Goal: Task Accomplishment & Management: Use online tool/utility

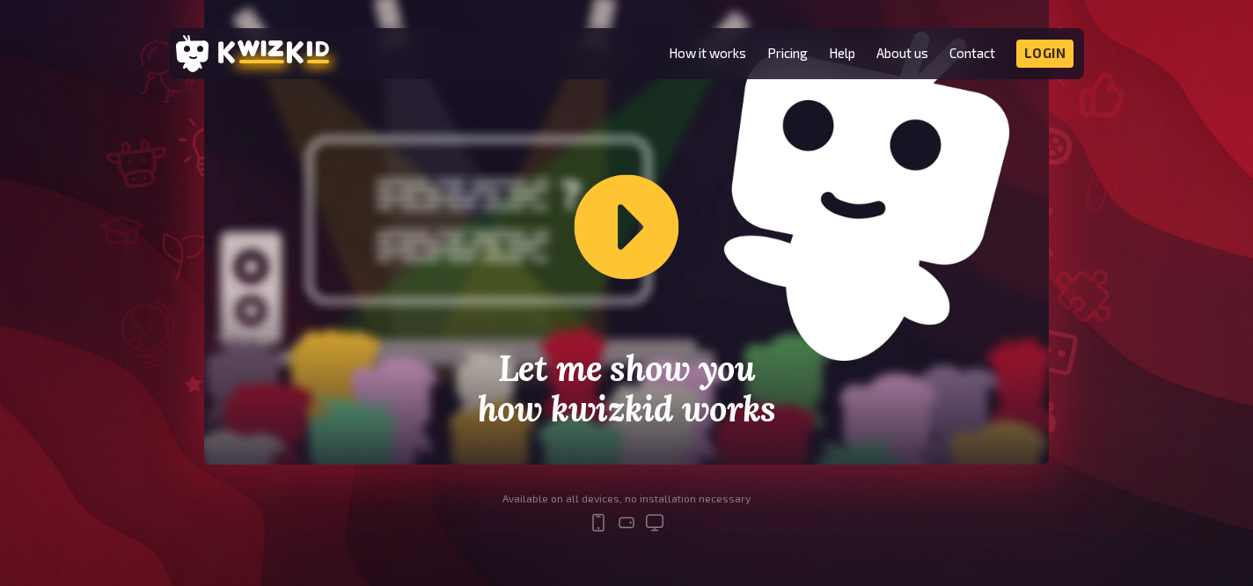
scroll to position [481, 0]
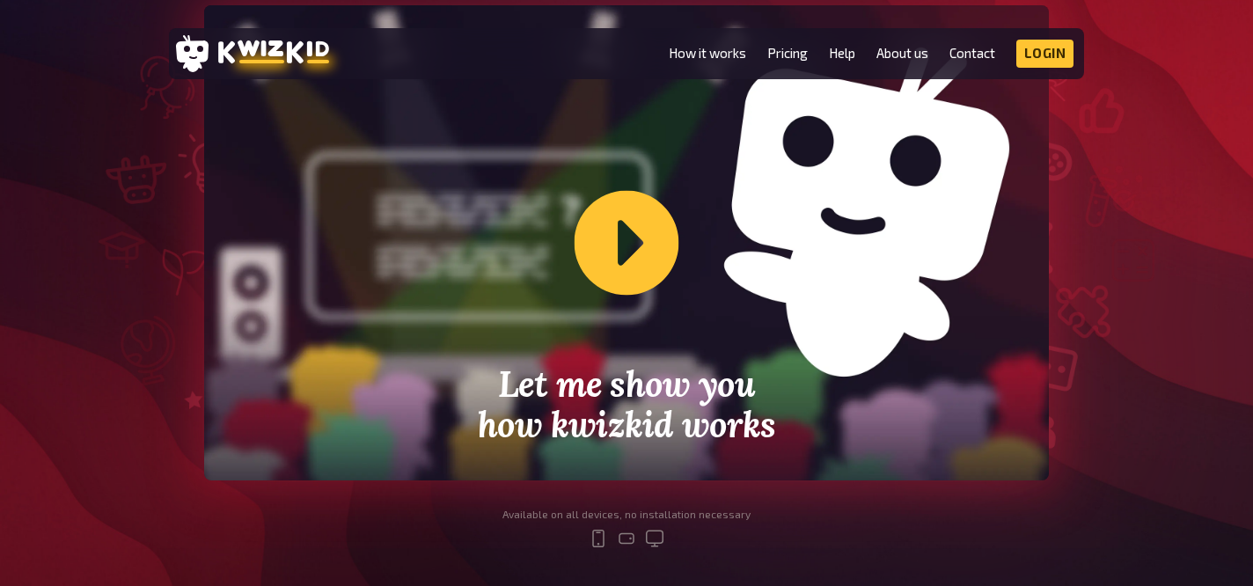
click at [628, 247] on div "Let me show you how kwizkid works" at bounding box center [626, 242] width 845 height 475
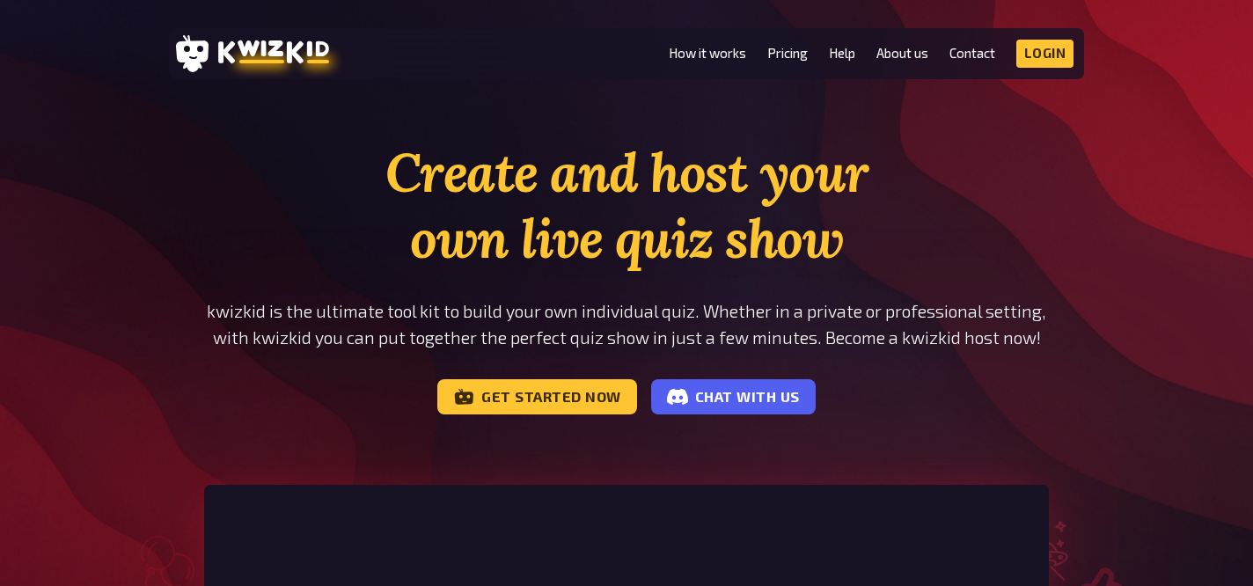
scroll to position [0, 0]
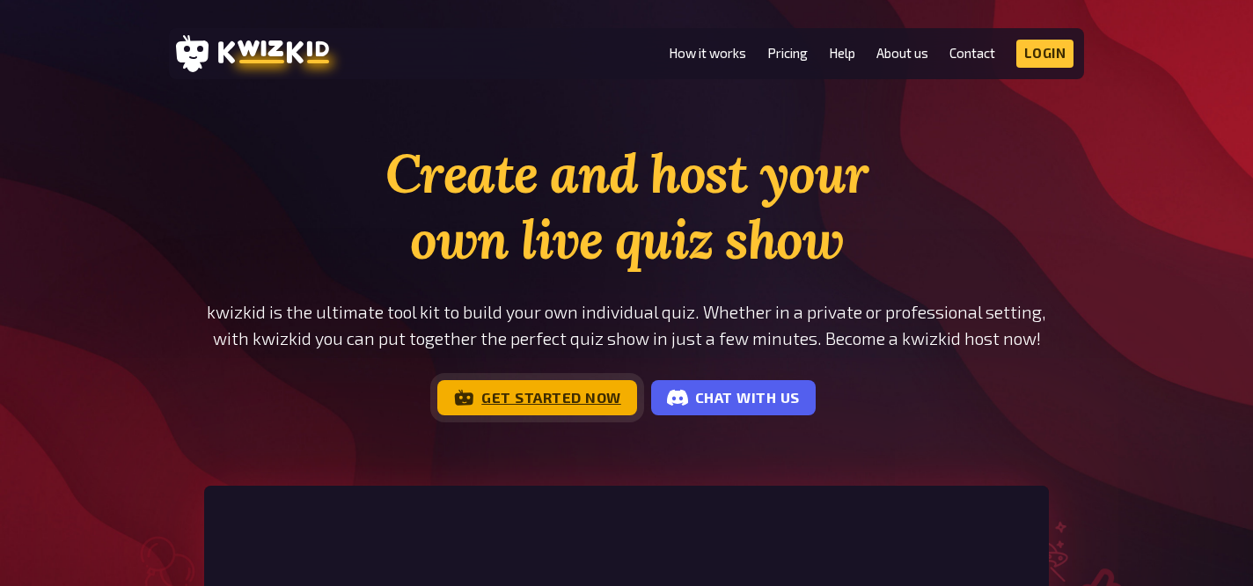
click at [542, 413] on link "Get started now" at bounding box center [537, 397] width 200 height 35
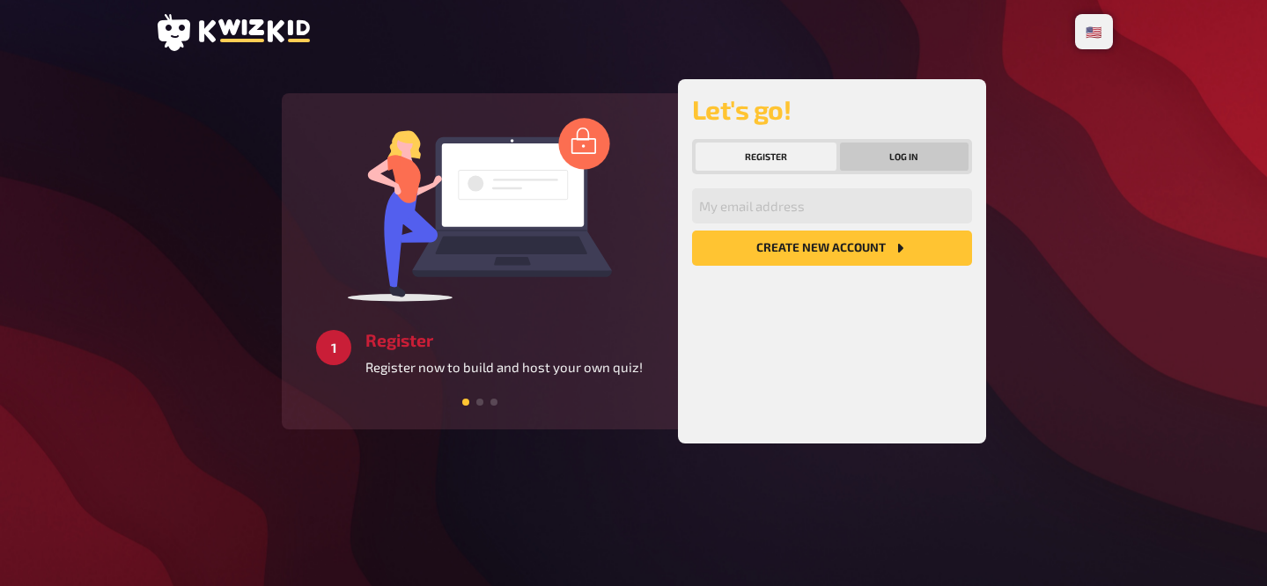
click at [897, 155] on button "Log in" at bounding box center [904, 157] width 129 height 28
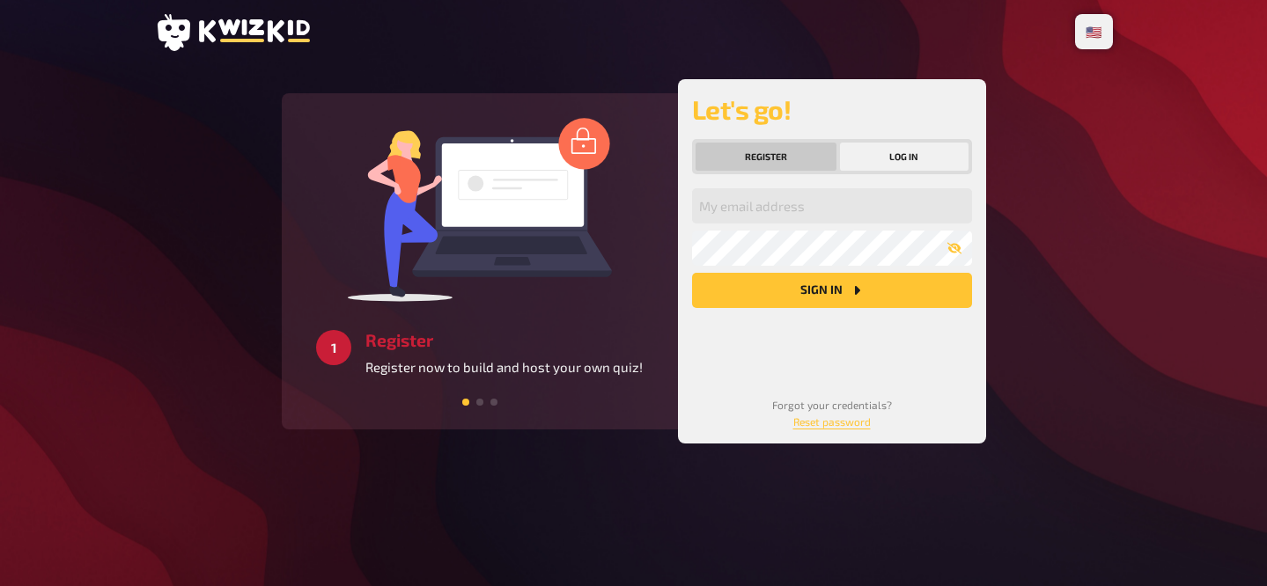
click at [757, 158] on button "Register" at bounding box center [766, 157] width 142 height 28
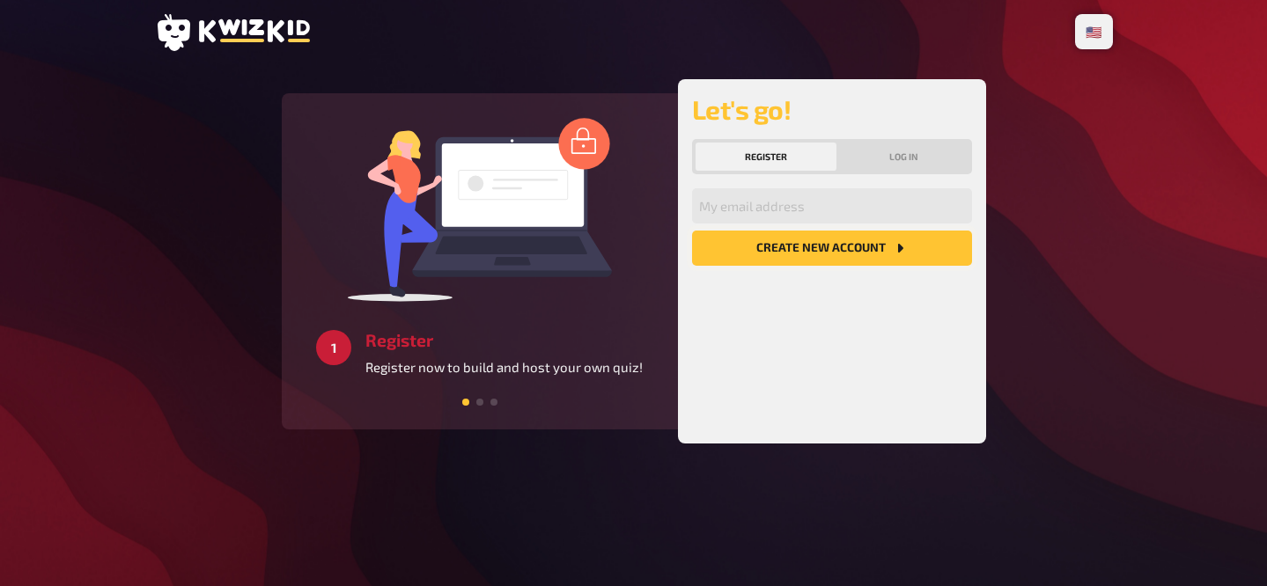
click at [840, 253] on button "Create new account" at bounding box center [832, 248] width 280 height 35
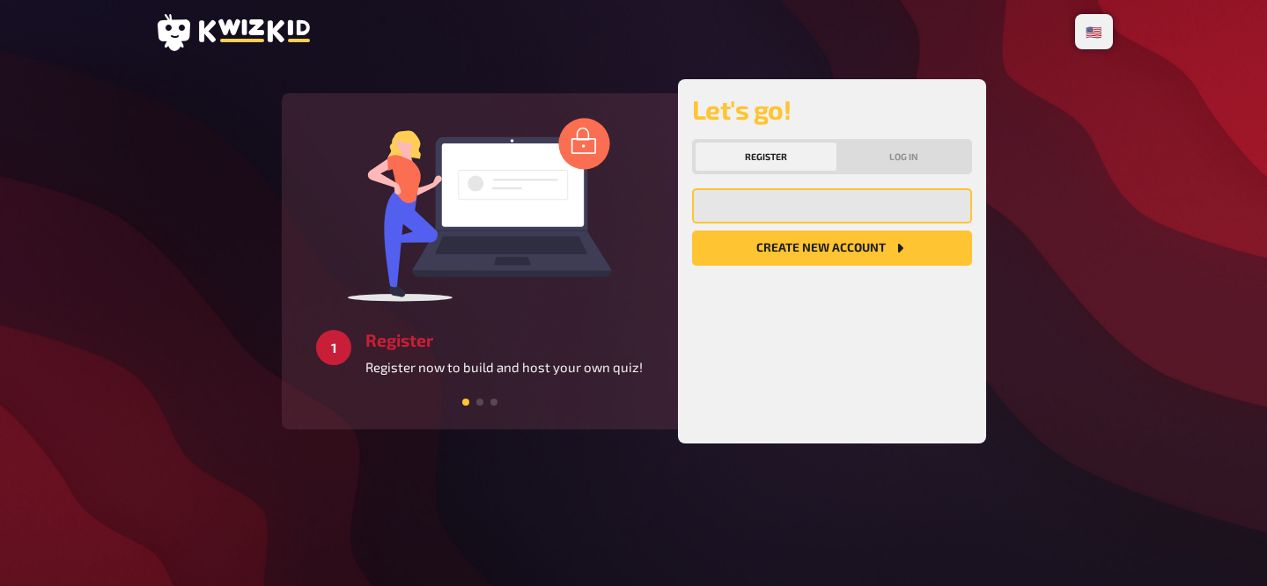
click at [790, 206] on input "email" at bounding box center [832, 205] width 280 height 35
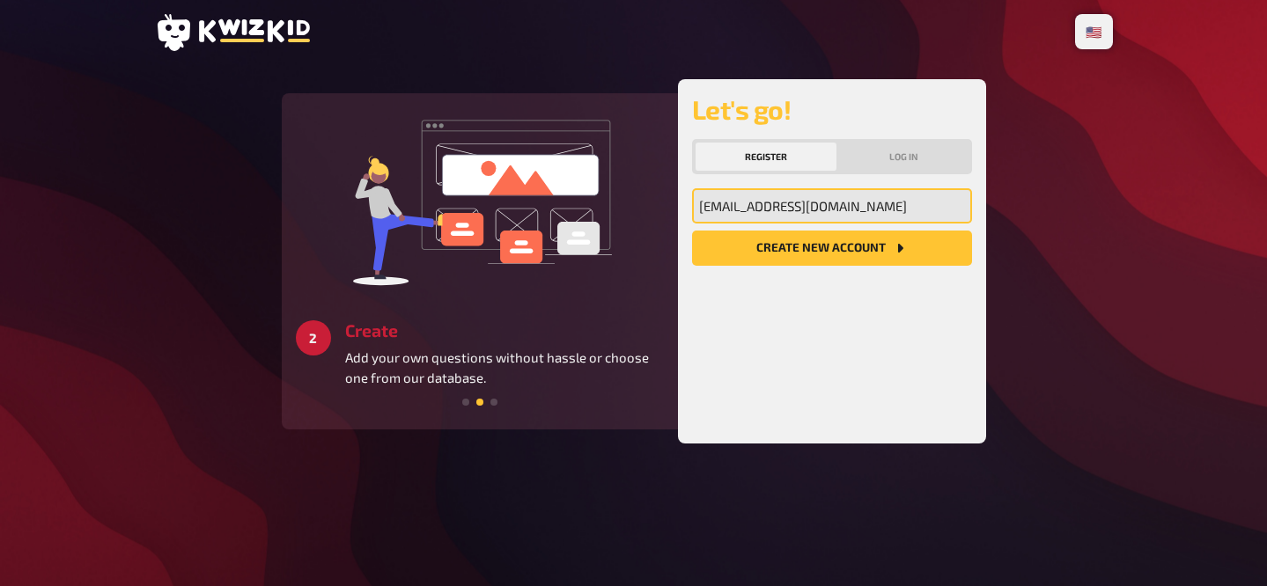
type input "[EMAIL_ADDRESS][DOMAIN_NAME]"
click at [692, 231] on button "Create new account" at bounding box center [832, 248] width 280 height 35
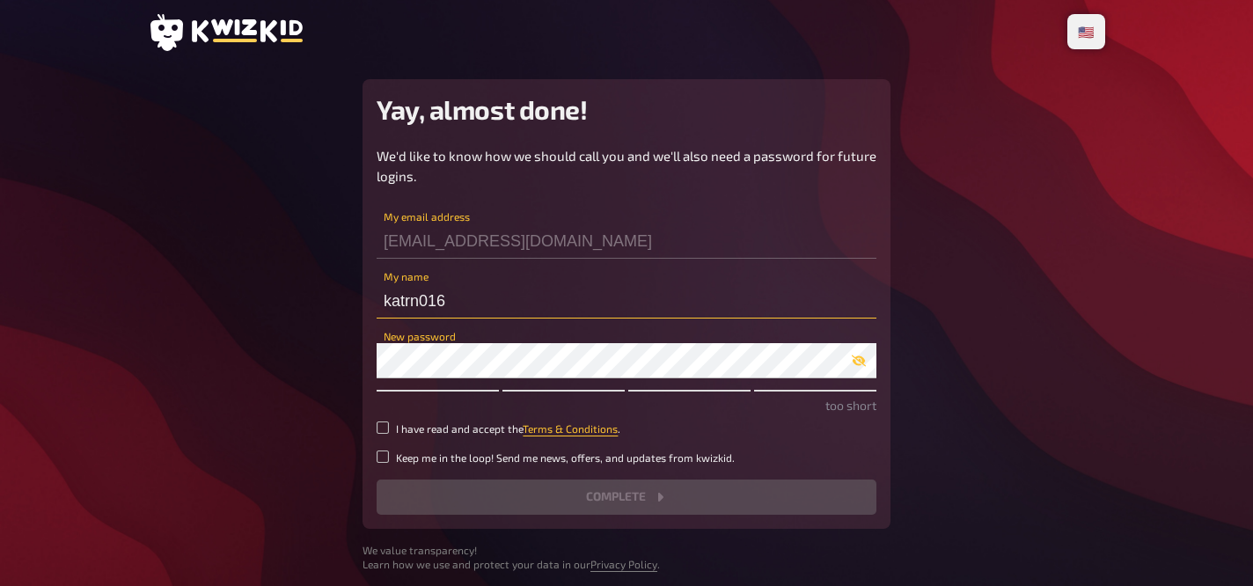
click at [478, 298] on input "katrn016" at bounding box center [627, 300] width 500 height 35
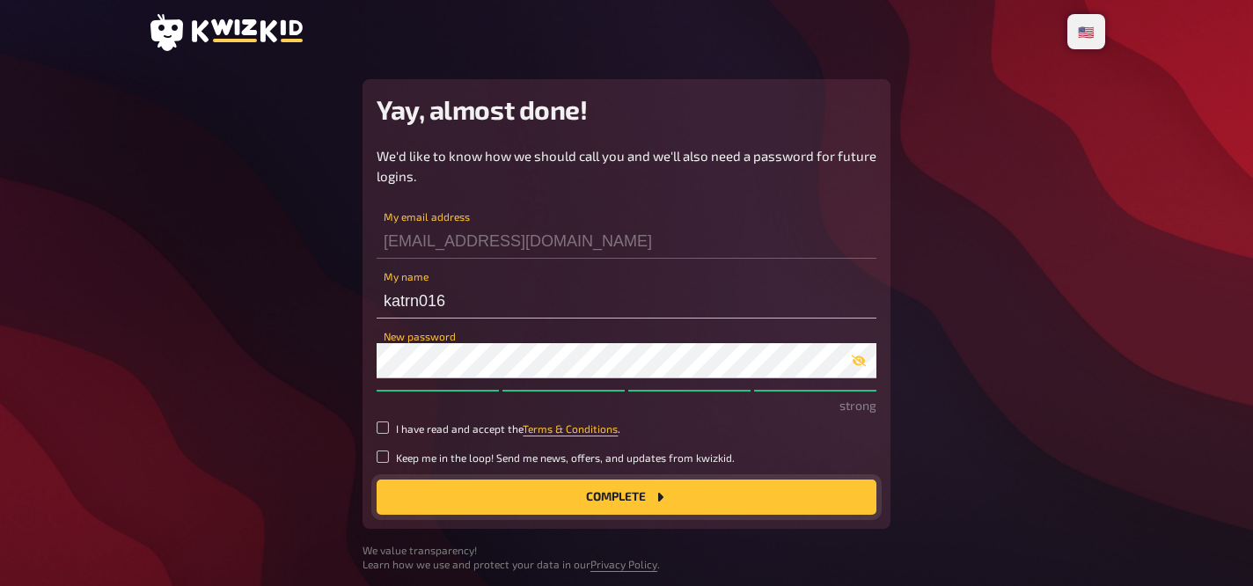
click at [509, 496] on button "Complete" at bounding box center [627, 497] width 500 height 35
click at [379, 428] on input "I have read and accept the Terms & Conditions ." at bounding box center [383, 428] width 12 height 12
checkbox input "true"
click at [563, 520] on div "Yay, almost done! We'd like to know how we should call you and we'll also need …" at bounding box center [627, 304] width 528 height 450
click at [577, 481] on button "Complete" at bounding box center [627, 497] width 500 height 35
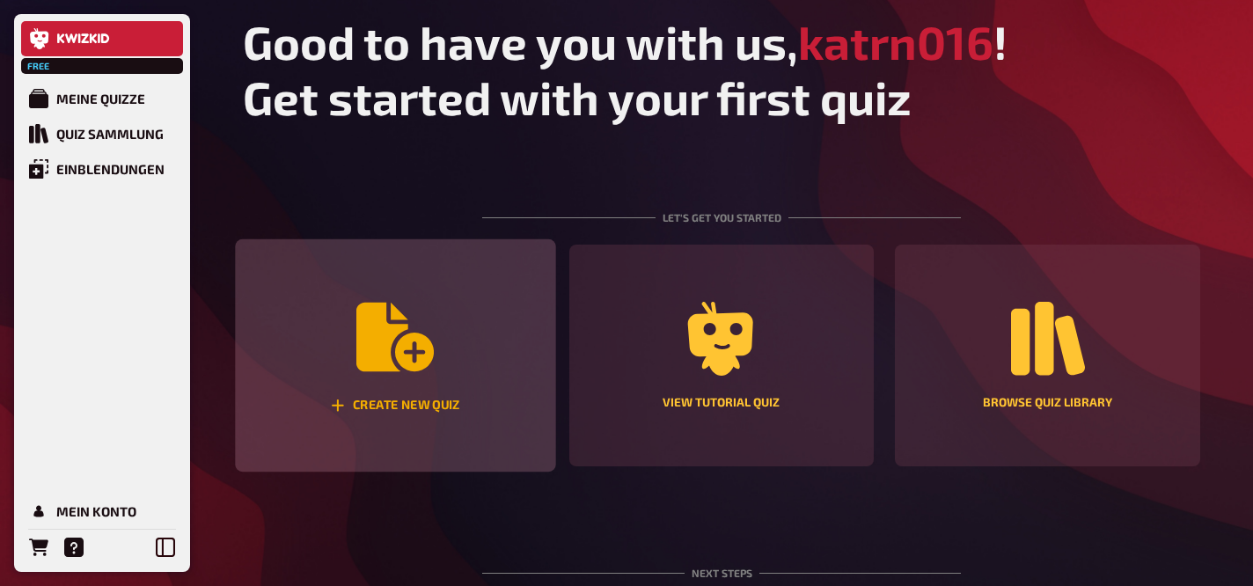
click at [398, 320] on icon "Create new quiz" at bounding box center [394, 336] width 77 height 77
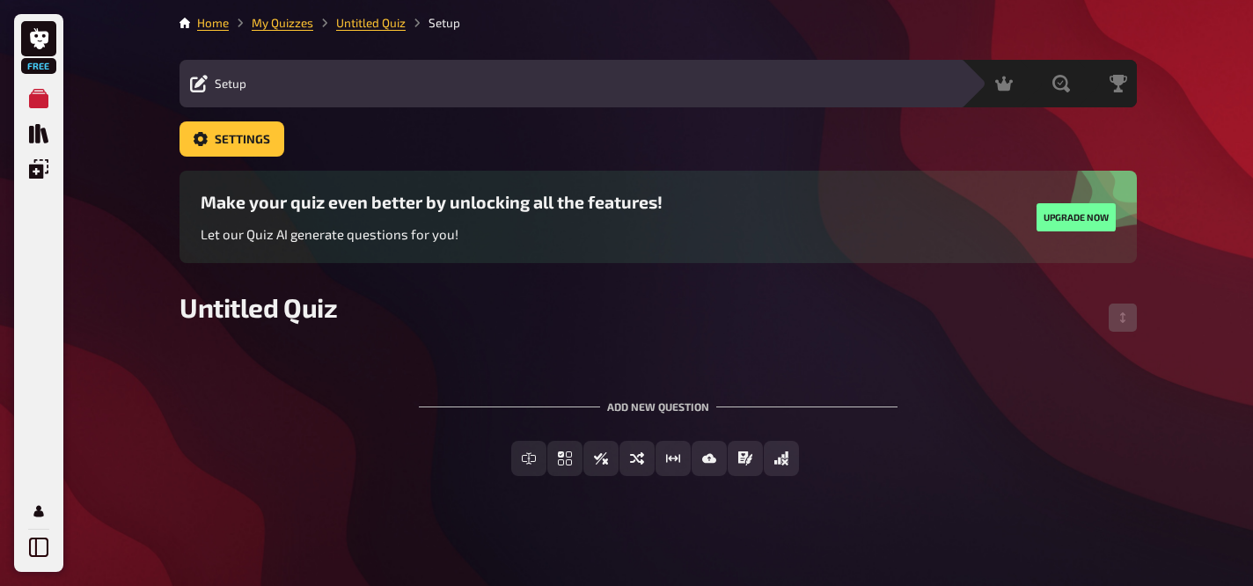
scroll to position [4, 0]
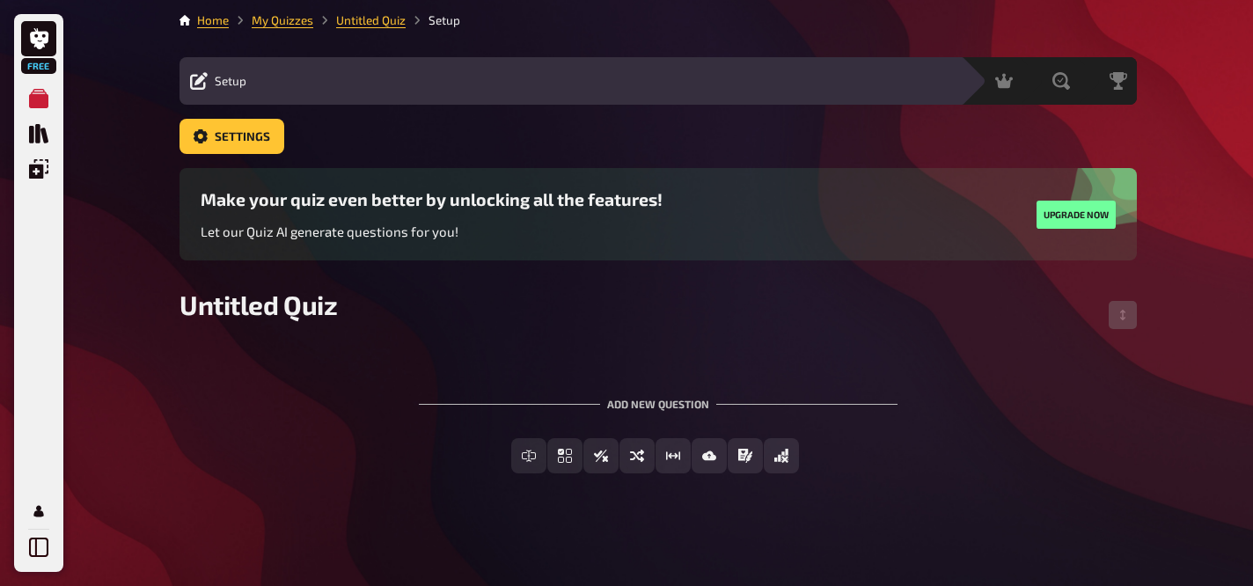
click at [655, 406] on div "Add new question" at bounding box center [658, 397] width 479 height 55
click at [309, 310] on span "Untitled Quiz" at bounding box center [259, 305] width 158 height 32
paste span
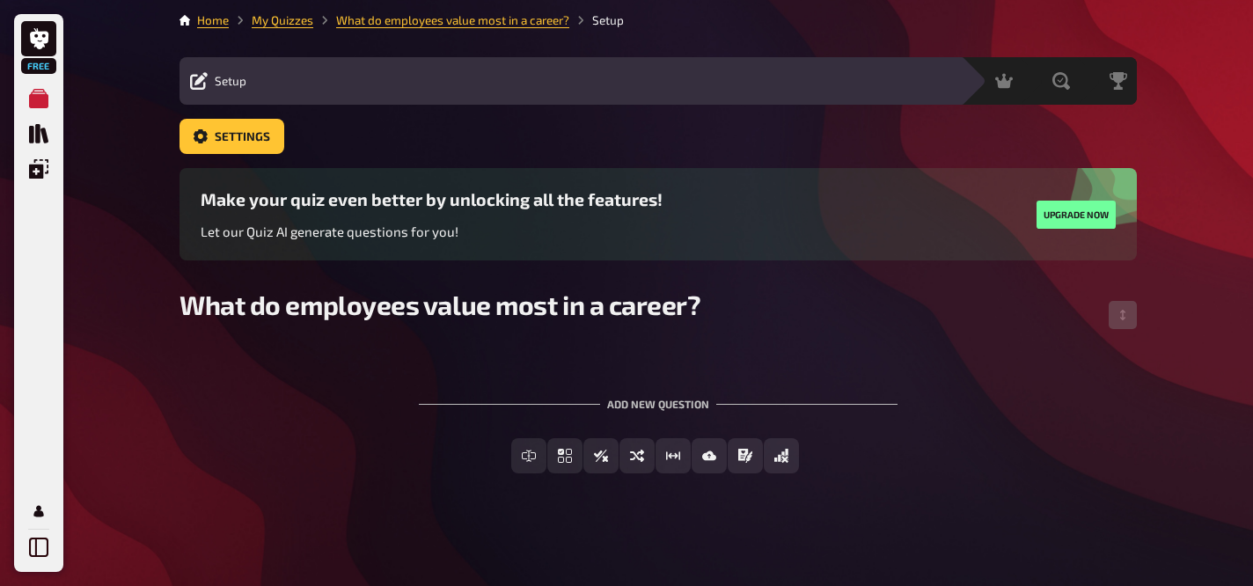
click at [827, 309] on div "What do employees value most in a career?" at bounding box center [659, 315] width 958 height 53
click at [787, 339] on div "What do employees value most in a career?" at bounding box center [659, 315] width 958 height 53
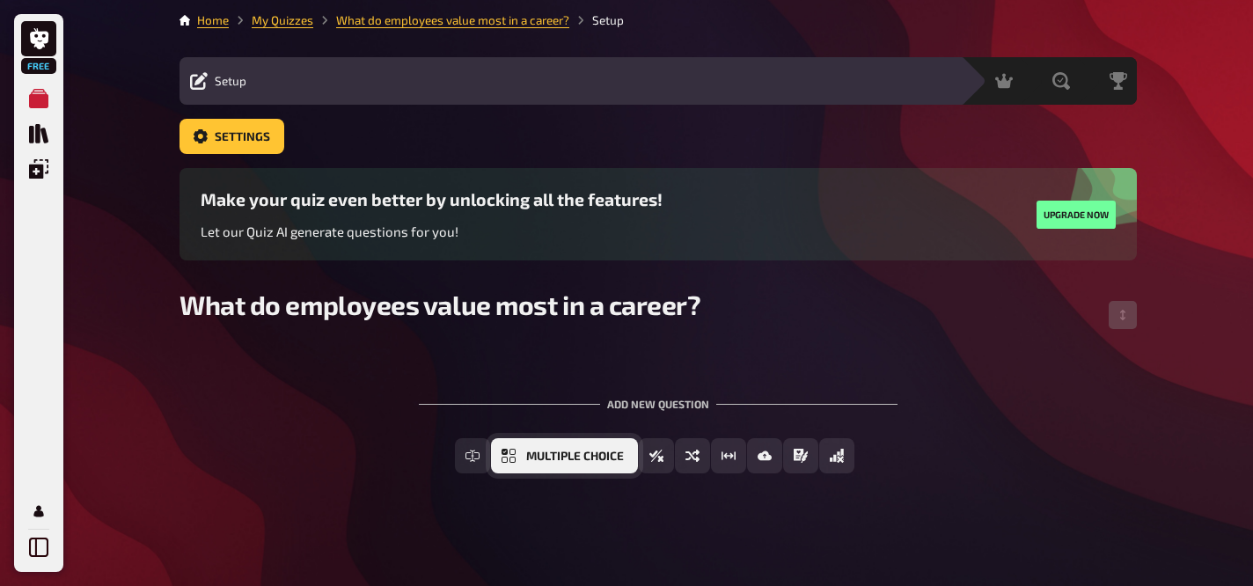
click at [597, 457] on span "Multiple Choice" at bounding box center [575, 457] width 98 height 12
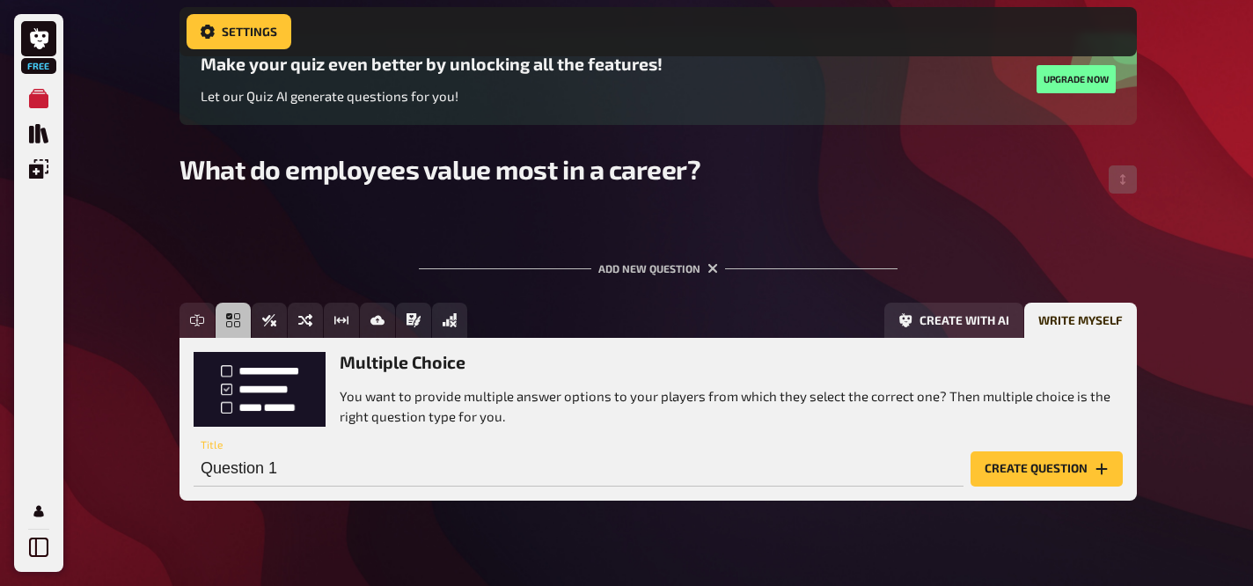
scroll to position [179, 0]
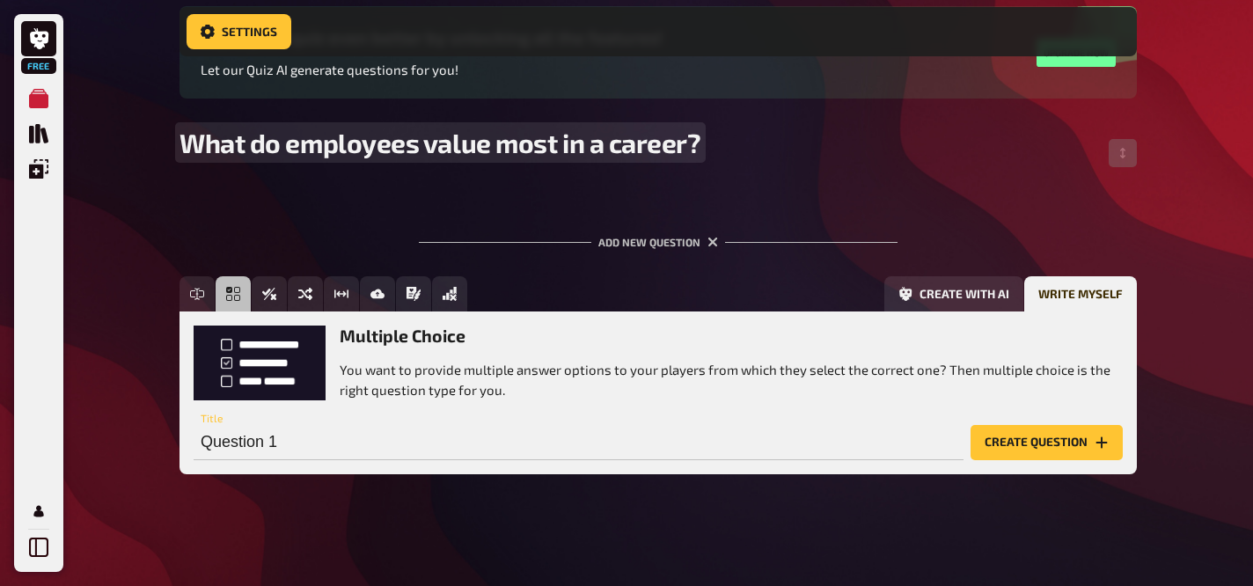
click at [542, 149] on span "What do employees value most in a career?" at bounding box center [441, 143] width 522 height 32
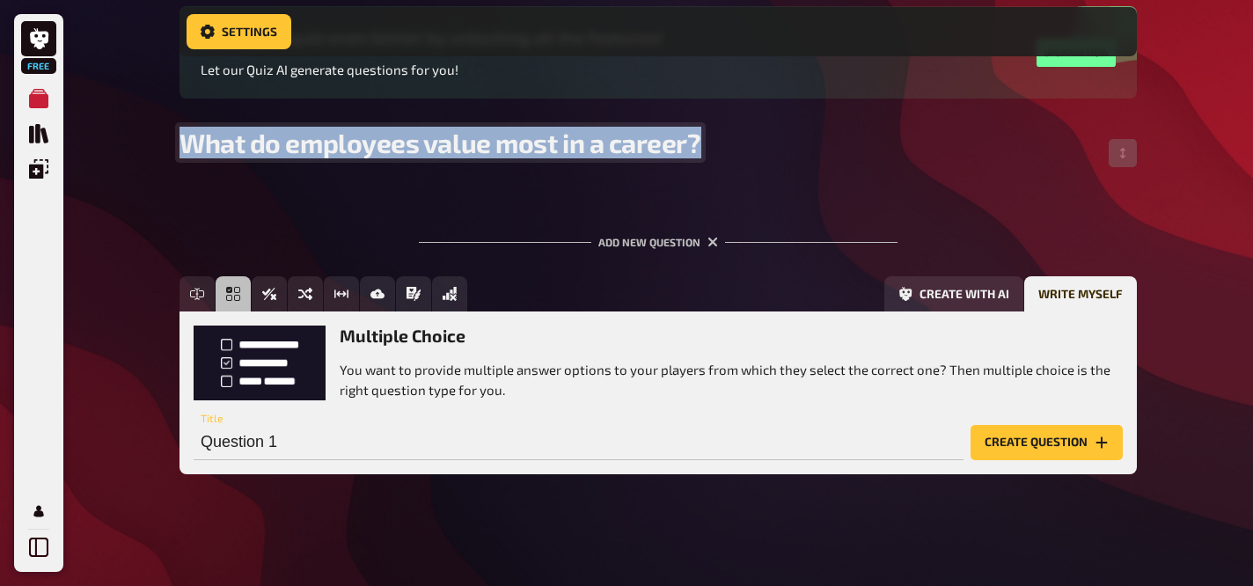
click at [542, 149] on span "What do employees value most in a career?" at bounding box center [441, 143] width 522 height 32
copy span "What do employees value most in a career?"
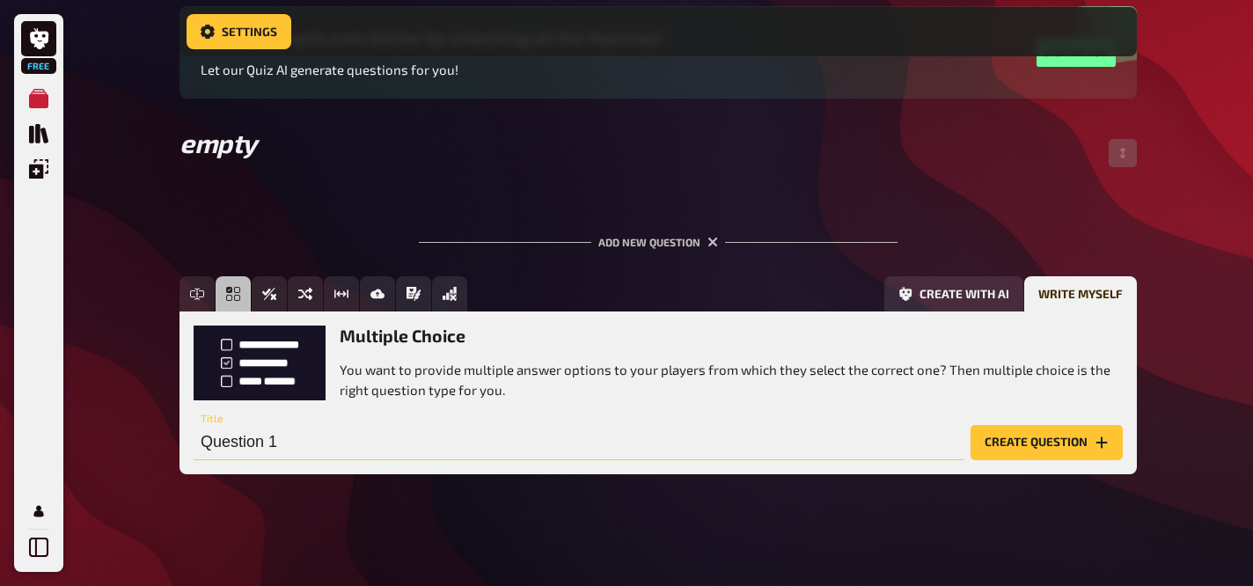
click at [402, 435] on input "Question 1" at bounding box center [579, 442] width 770 height 35
paste input "What do employees value most in a career?"
click at [239, 146] on div at bounding box center [659, 153] width 958 height 53
click at [191, 152] on div at bounding box center [659, 153] width 958 height 53
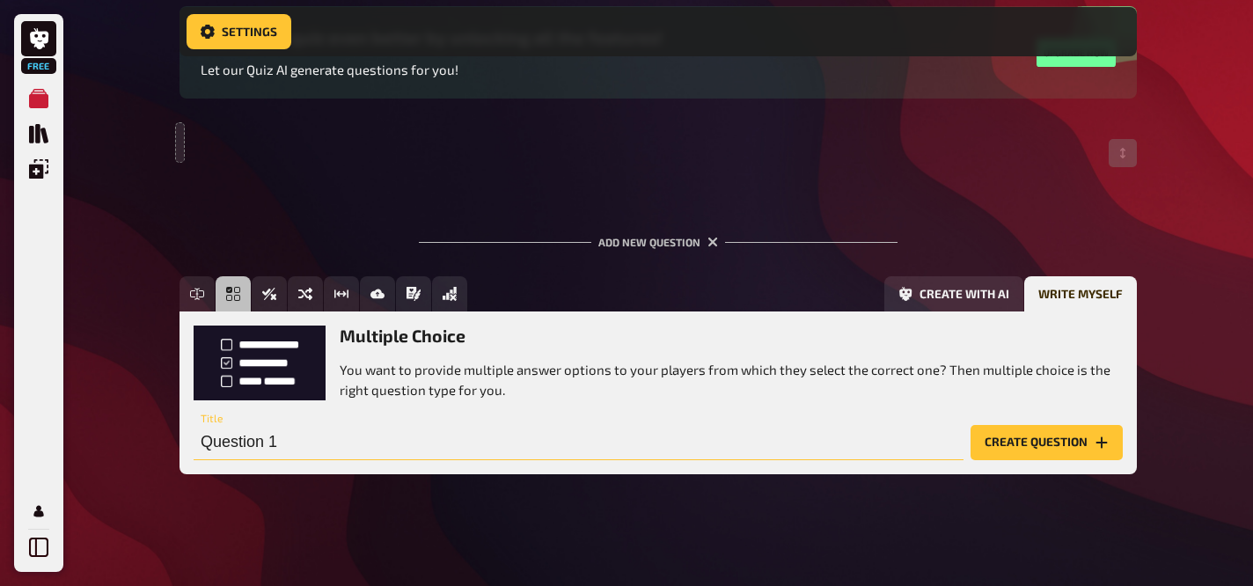
click at [300, 445] on input "Question 1" at bounding box center [579, 442] width 770 height 35
paste input "What do employees value most in a career?"
drag, startPoint x: 541, startPoint y: 430, endPoint x: 631, endPoint y: 437, distance: 90.1
click at [541, 430] on input "What do employees value most in a career?" at bounding box center [579, 442] width 770 height 35
type input "What do employees value most in a career?"
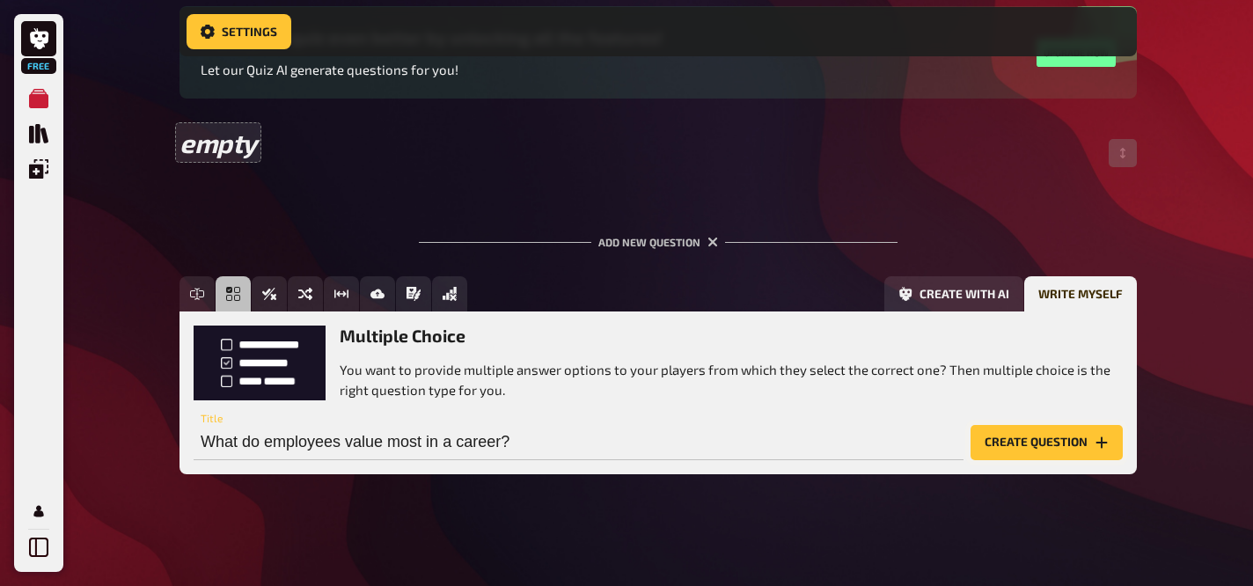
click at [1107, 450] on icon "Create question" at bounding box center [1102, 443] width 14 height 14
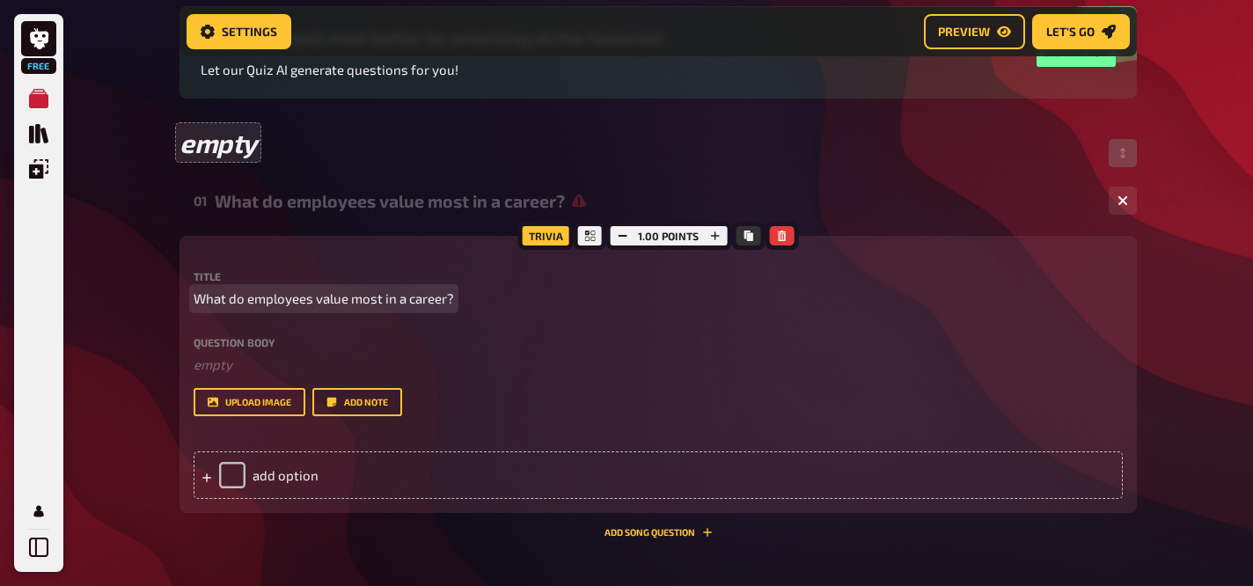
click at [355, 291] on span "What do employees value most in a career?" at bounding box center [324, 299] width 261 height 20
copy span "What do employees value most in a career?"
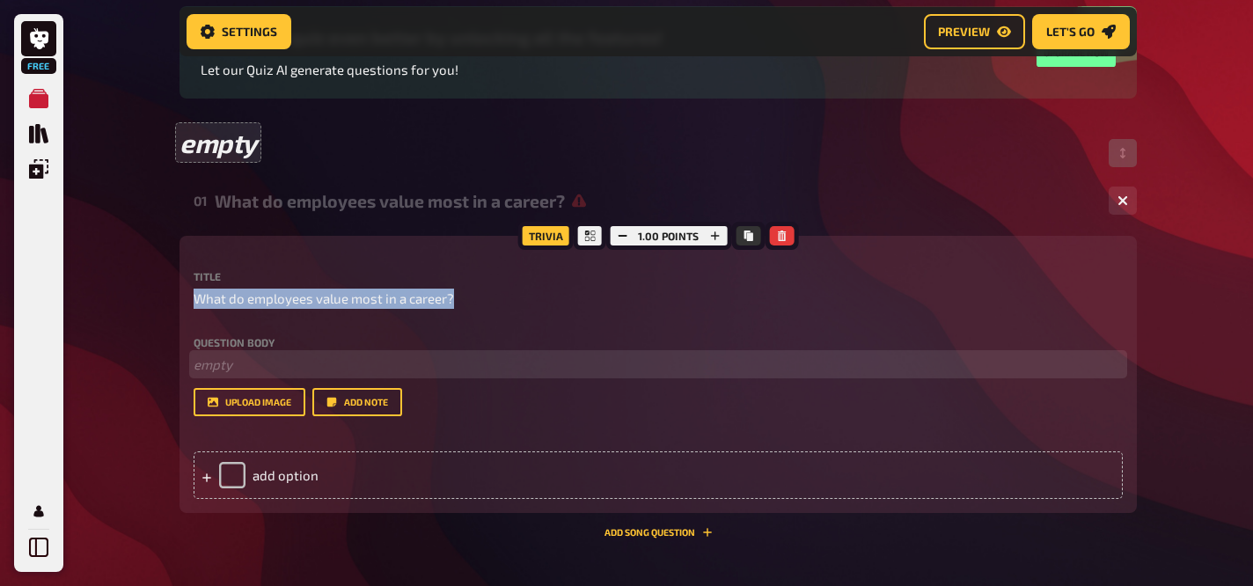
click at [295, 363] on p "﻿ empty" at bounding box center [659, 365] width 930 height 20
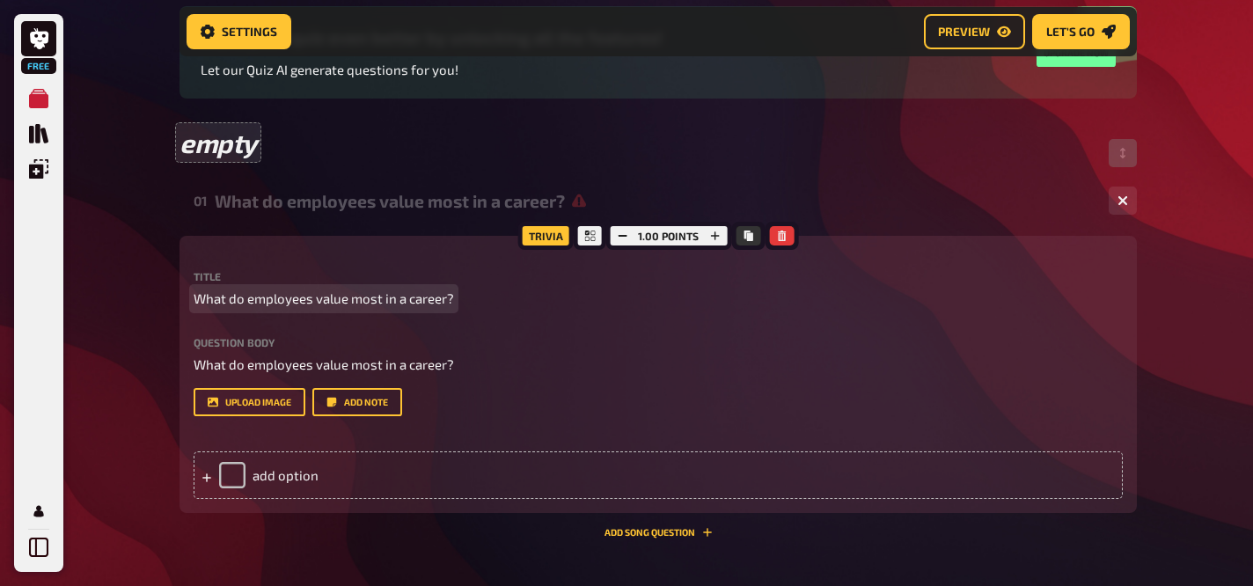
click at [341, 305] on span "What do employees value most in a career?" at bounding box center [324, 299] width 261 height 20
click at [271, 474] on div "add option" at bounding box center [659, 476] width 930 height 48
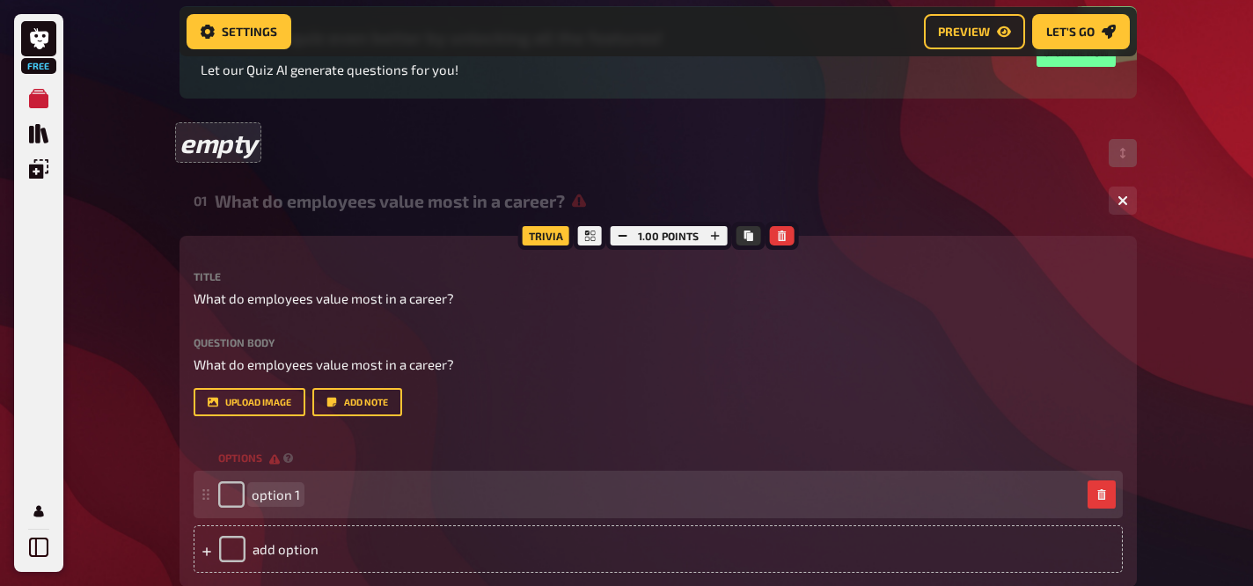
click at [292, 486] on div "option 1" at bounding box center [259, 494] width 82 height 26
paste span
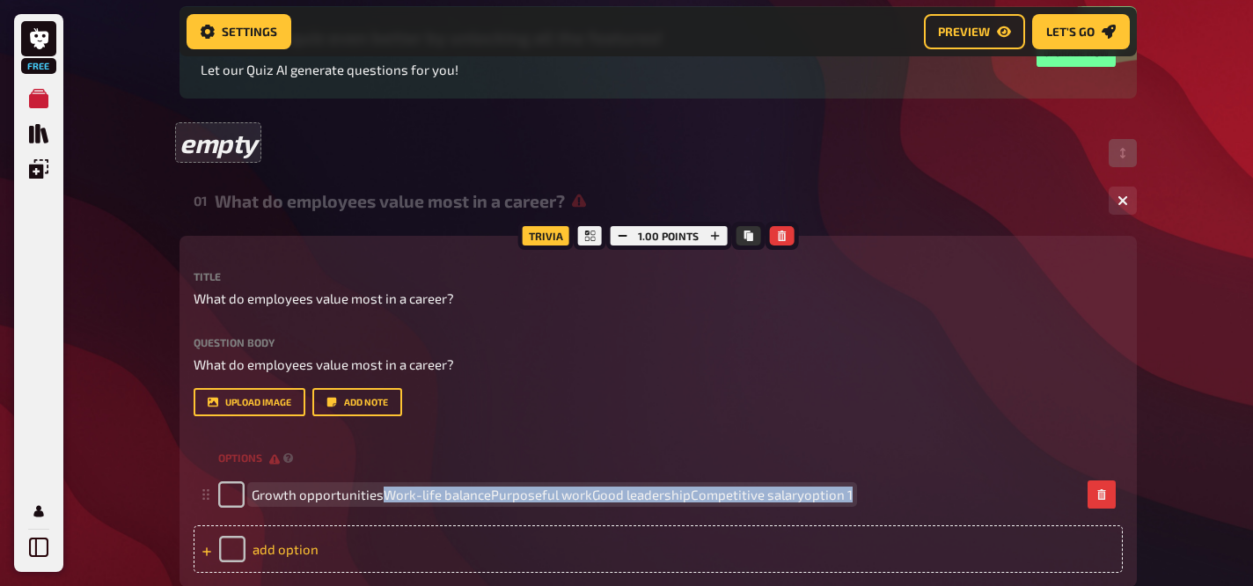
drag, startPoint x: 386, startPoint y: 494, endPoint x: 673, endPoint y: 541, distance: 291.7
click at [673, 541] on div "options Growth opportunitiesWork-life balancePurposeful workGood leadershipComp…" at bounding box center [659, 509] width 930 height 129
copy span "Work-life balancePurposeful workGood leadershipCompetitive salaryoption 1"
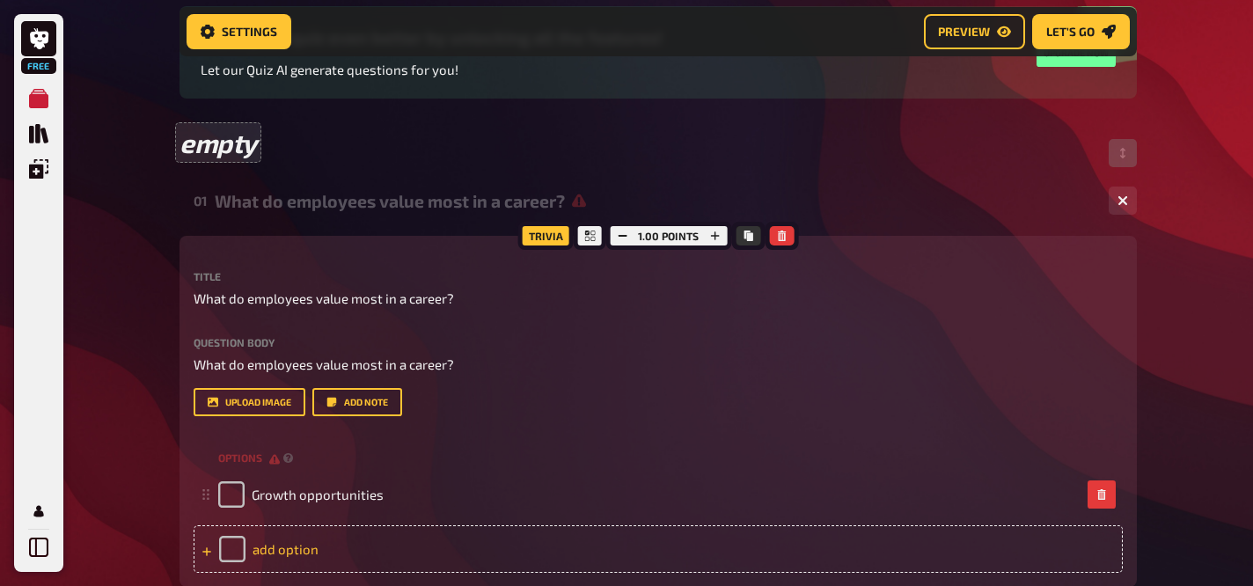
click at [380, 543] on div "add option" at bounding box center [659, 549] width 930 height 48
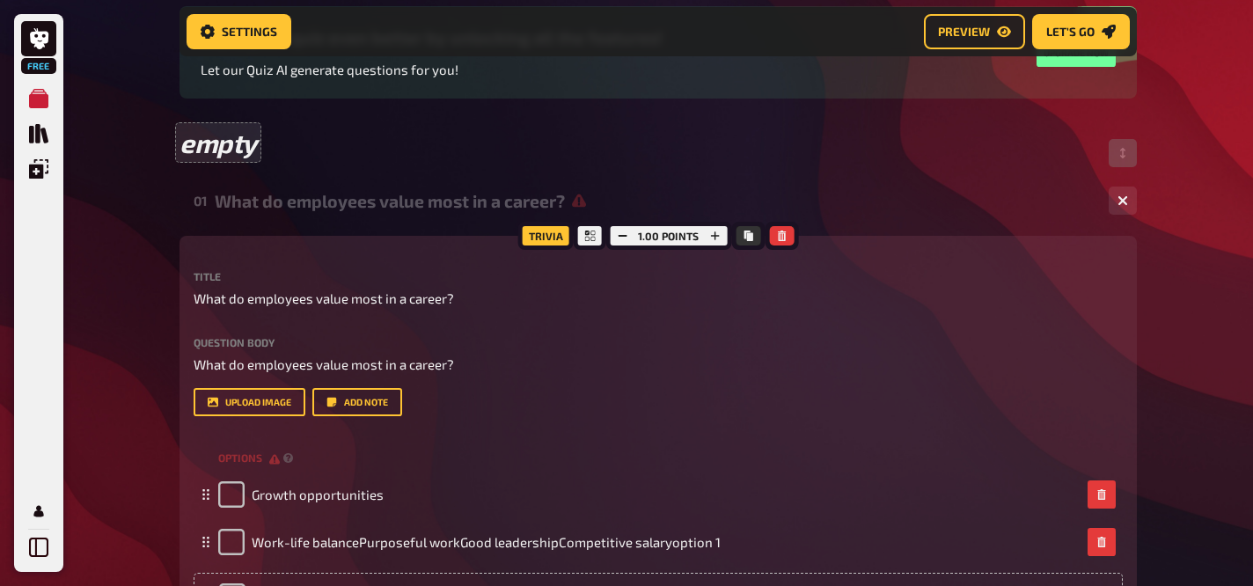
scroll to position [322, 0]
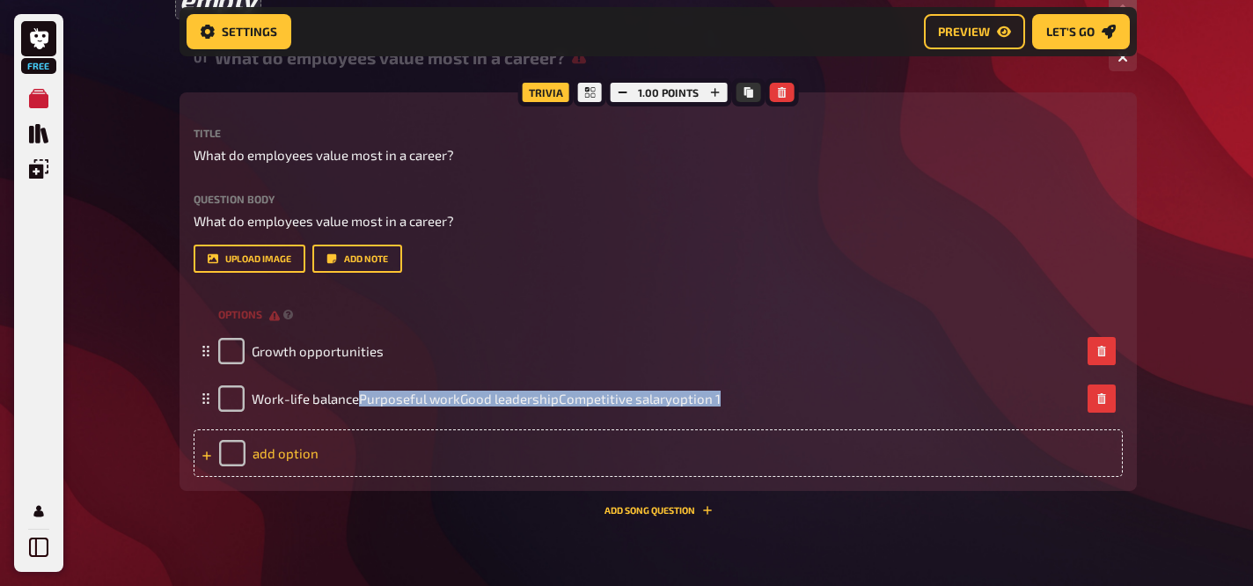
drag, startPoint x: 360, startPoint y: 398, endPoint x: 488, endPoint y: 449, distance: 137.5
click at [488, 449] on div "options Growth opportunities Work-life balancePurposeful workGood leadershipCom…" at bounding box center [659, 389] width 930 height 176
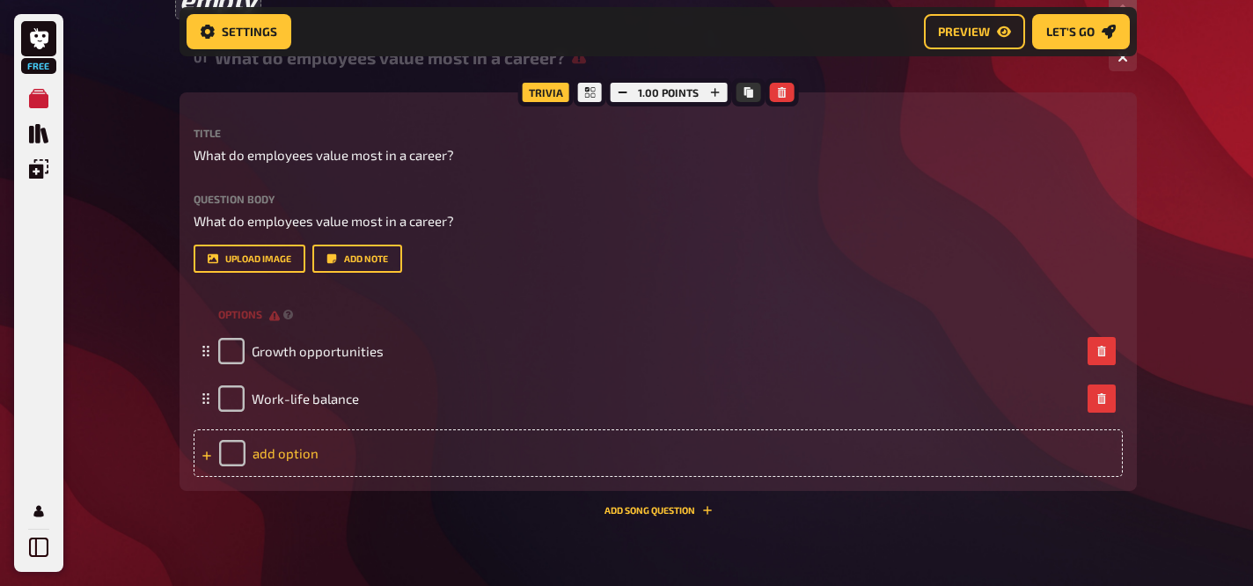
click at [350, 447] on div "add option" at bounding box center [659, 454] width 930 height 48
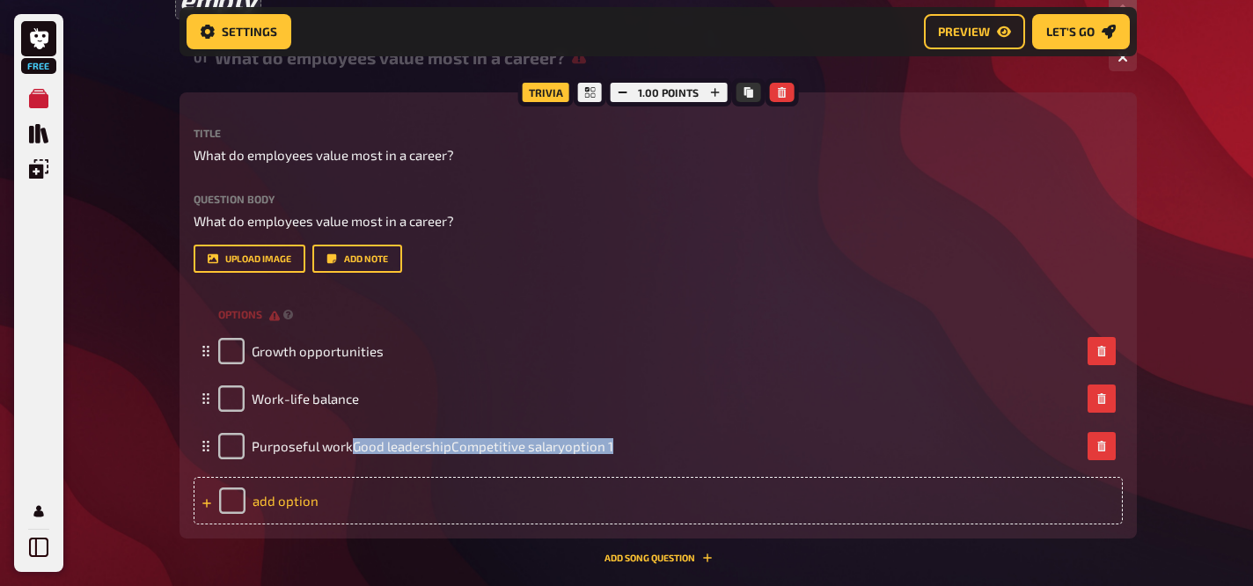
drag, startPoint x: 351, startPoint y: 445, endPoint x: 456, endPoint y: 496, distance: 116.5
click at [456, 496] on div "options Growth opportunities Work-life balance Purposeful workGood leadershipCo…" at bounding box center [659, 413] width 930 height 224
click at [293, 500] on div "add option" at bounding box center [659, 501] width 930 height 48
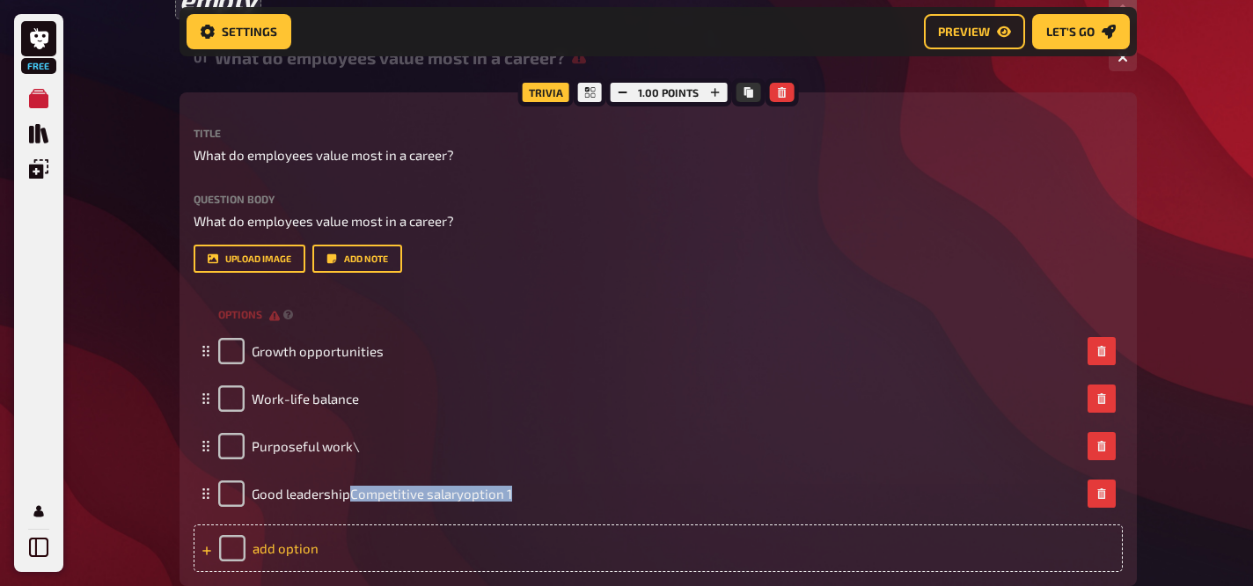
drag, startPoint x: 352, startPoint y: 495, endPoint x: 427, endPoint y: 533, distance: 84.2
click at [416, 543] on div "options Growth opportunities Work-life balance Purposeful work\ Good leadership…" at bounding box center [659, 436] width 930 height 271
click at [365, 538] on div "add option" at bounding box center [659, 549] width 930 height 48
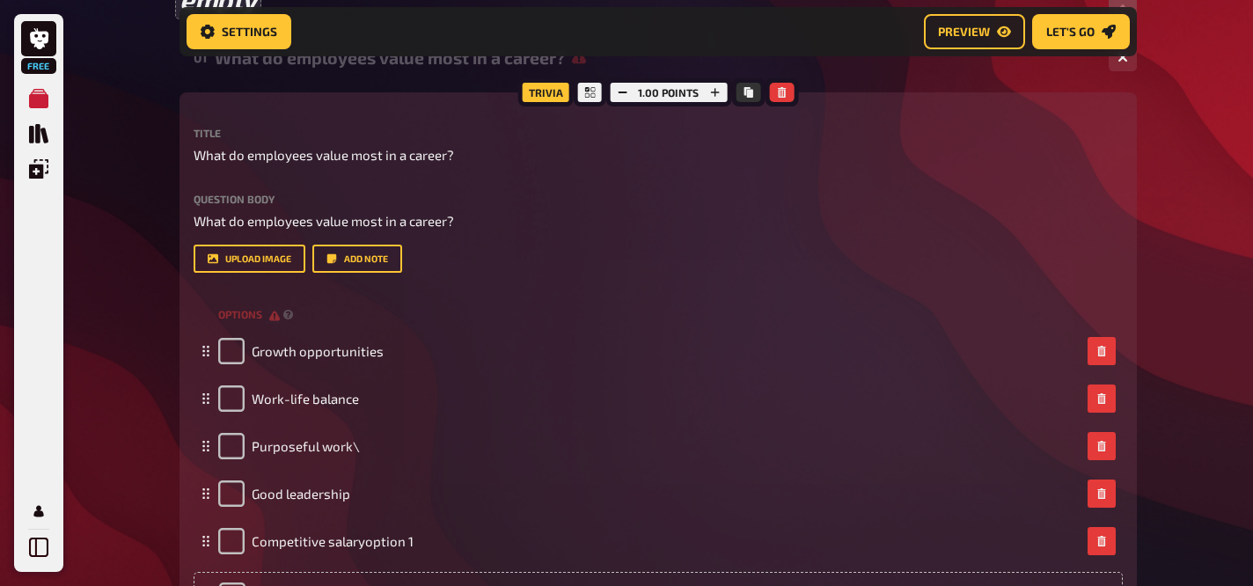
scroll to position [639, 0]
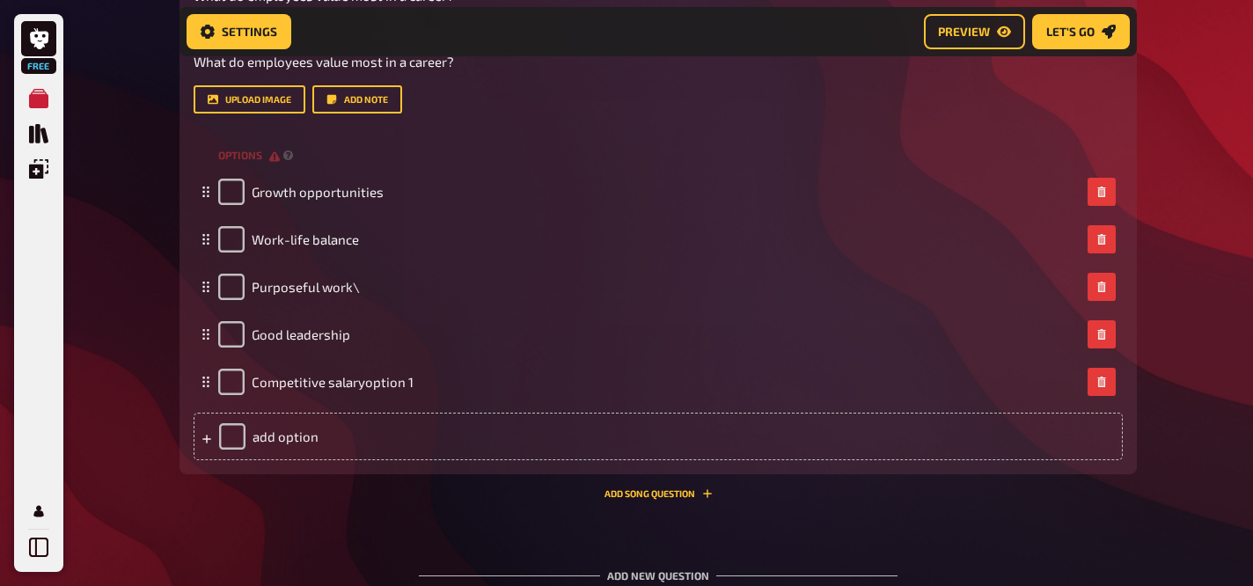
scroll to position [332, 0]
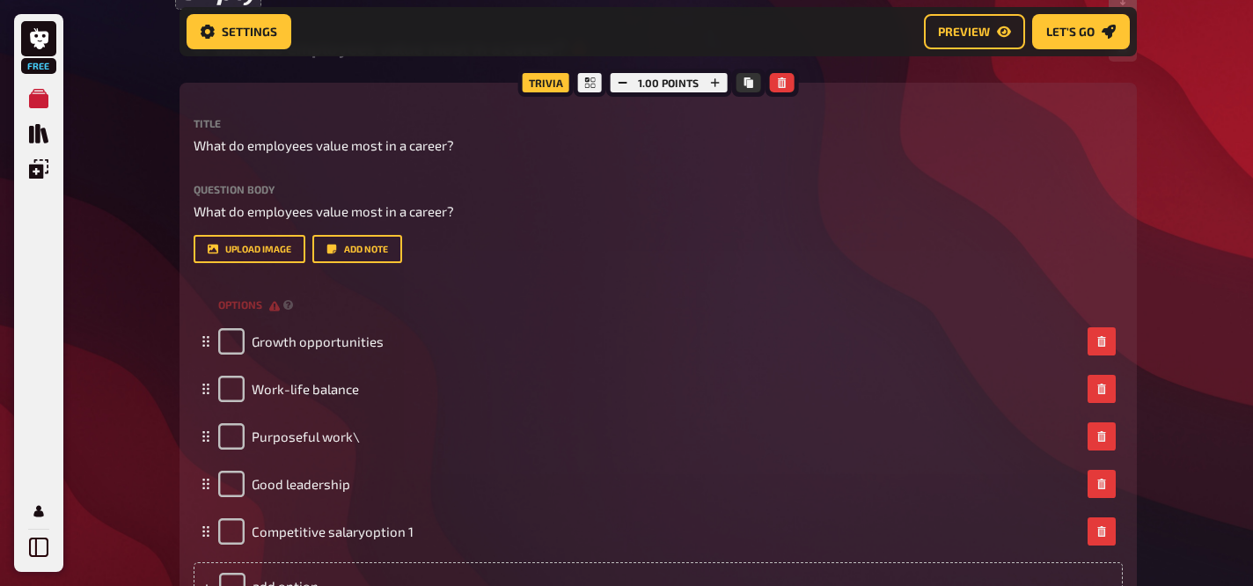
click at [1023, 121] on label "Title" at bounding box center [659, 123] width 930 height 11
click at [1003, 24] on link "Preview" at bounding box center [974, 31] width 101 height 35
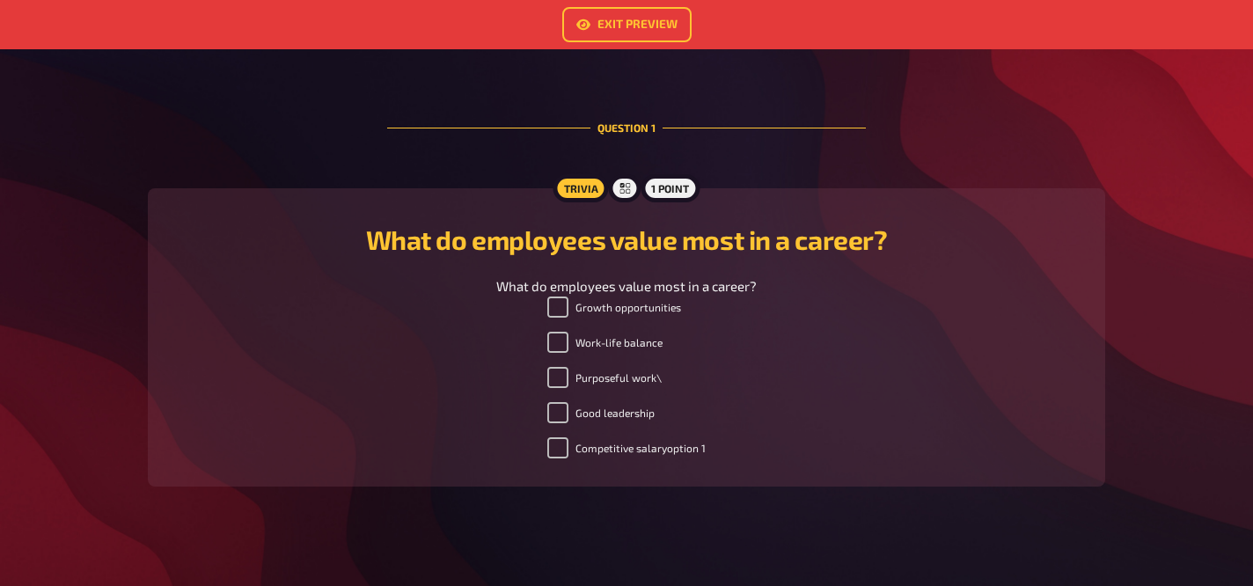
scroll to position [379, 0]
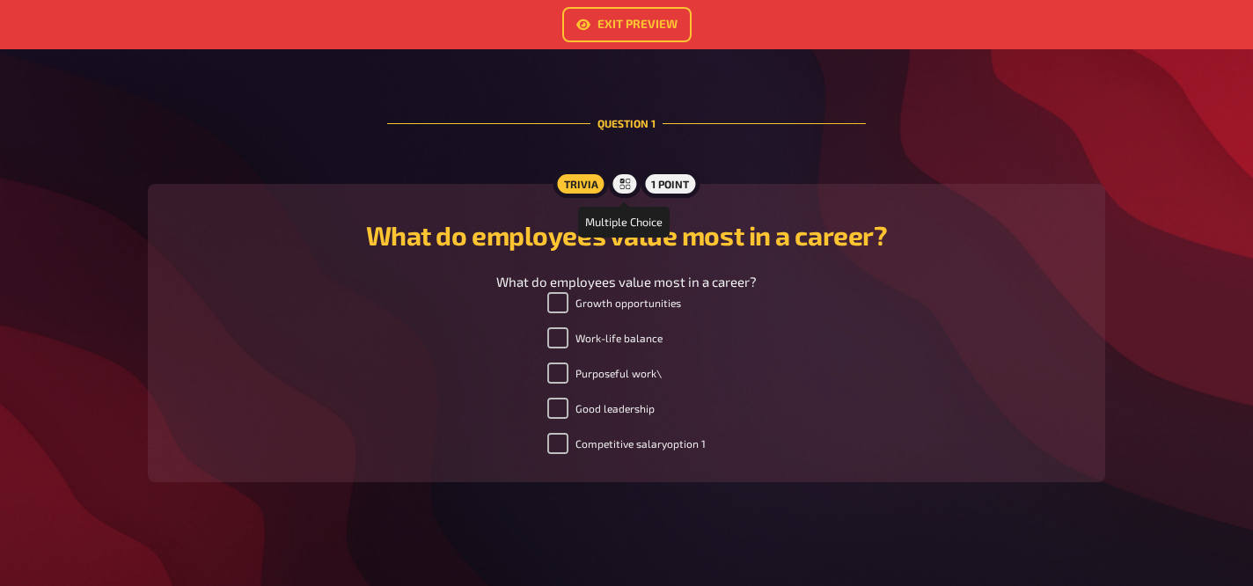
click at [623, 187] on icon at bounding box center [625, 184] width 11 height 11
click at [676, 187] on div "1 point" at bounding box center [670, 184] width 59 height 28
